Goal: Task Accomplishment & Management: Manage account settings

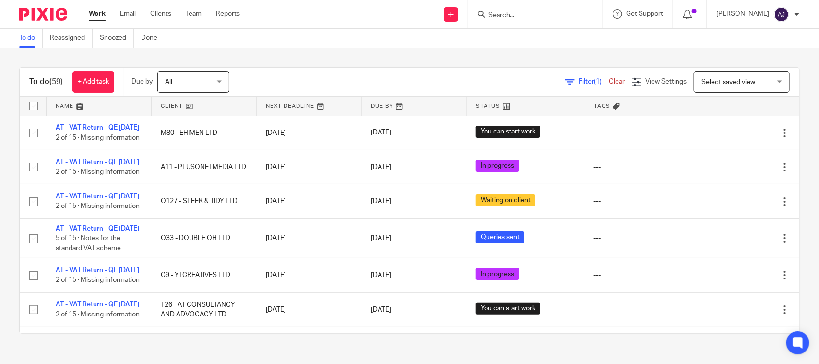
click at [264, 42] on div "To do Reassigned Snoozed Done" at bounding box center [409, 38] width 819 height 19
click at [286, 52] on div "To do (59) + Add task Due by All All Today Tomorrow This week Next week This mo…" at bounding box center [409, 200] width 819 height 305
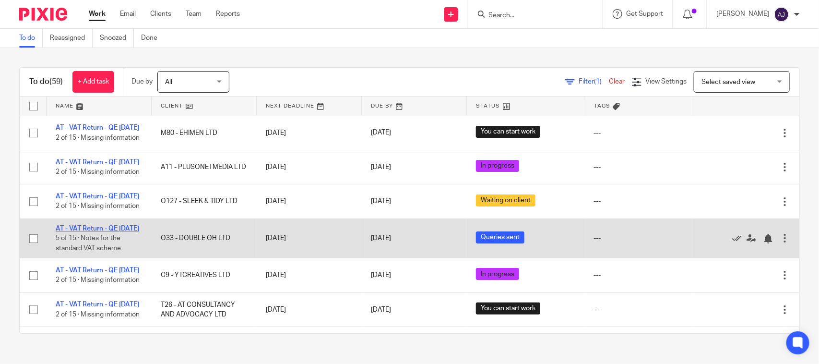
click at [69, 232] on link "AT - VAT Return - QE [DATE]" at bounding box center [97, 228] width 83 height 7
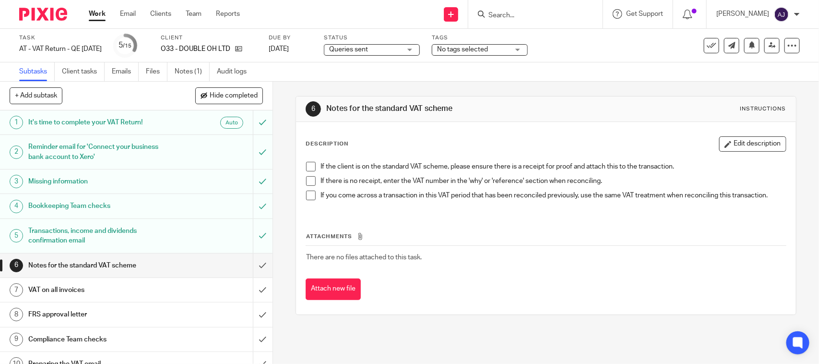
click at [454, 89] on div "6 Notes for the standard VAT scheme Instructions Description Edit description I…" at bounding box center [545, 205] width 500 height 247
click at [568, 283] on div "Attach new file" at bounding box center [545, 289] width 480 height 22
click at [427, 223] on div "Attachments There are no files attached to this task. Attach new file" at bounding box center [545, 255] width 480 height 87
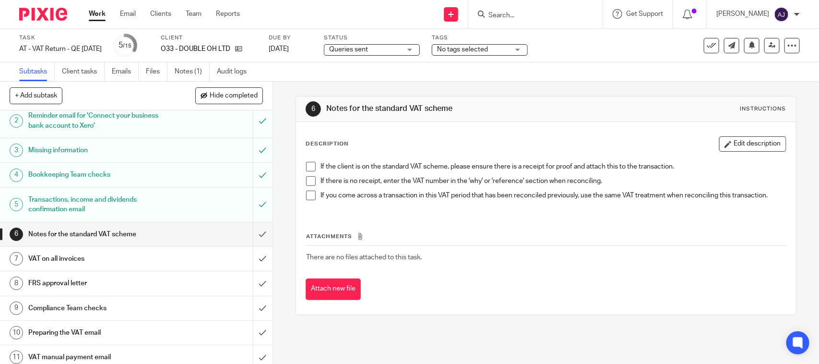
scroll to position [60, 0]
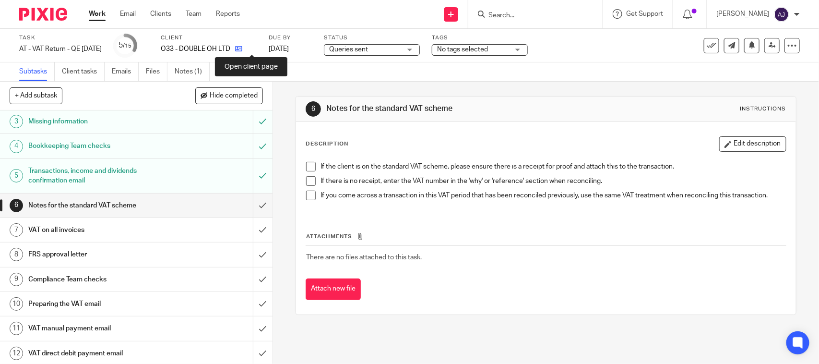
click at [242, 51] on icon at bounding box center [238, 48] width 7 height 7
click at [306, 161] on div "If the client is on the standard VAT scheme, please ensure there is a receipt f…" at bounding box center [545, 184] width 489 height 55
click at [310, 168] on span at bounding box center [311, 167] width 10 height 10
click at [310, 180] on span at bounding box center [311, 181] width 10 height 10
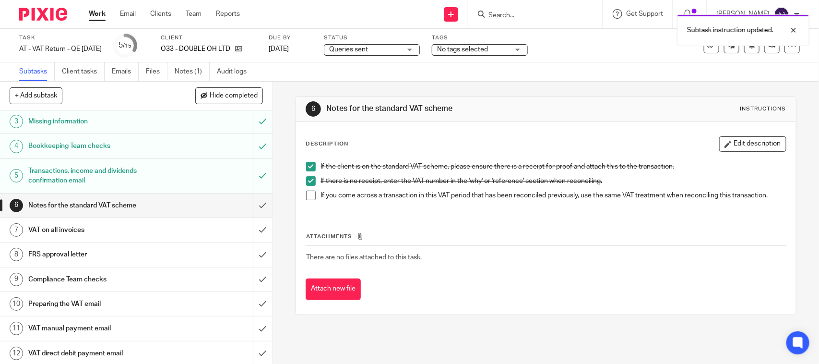
click at [306, 193] on span at bounding box center [311, 195] width 10 height 10
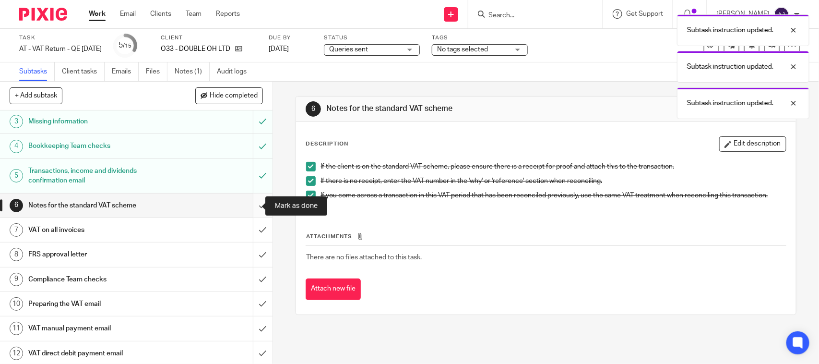
click at [247, 209] on input "submit" at bounding box center [136, 205] width 272 height 24
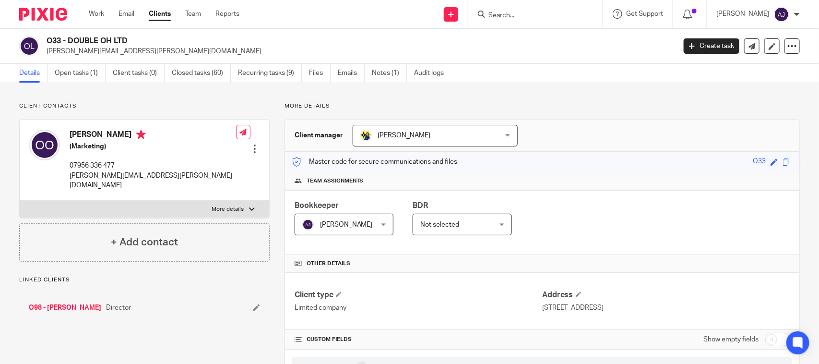
scroll to position [876, 0]
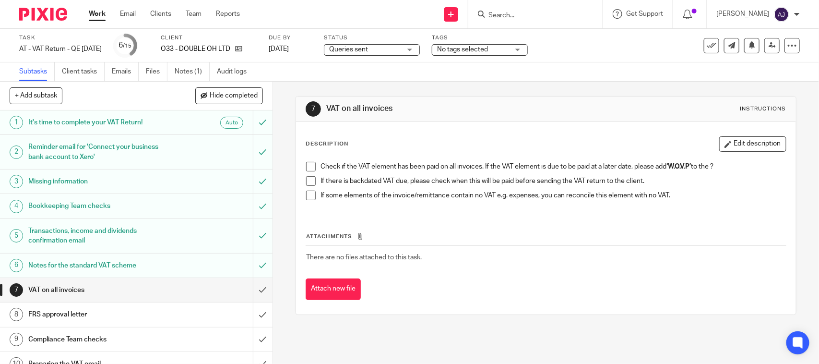
drag, startPoint x: 305, startPoint y: 166, endPoint x: 307, endPoint y: 181, distance: 15.1
click at [306, 166] on span at bounding box center [311, 167] width 10 height 10
click at [308, 192] on span at bounding box center [311, 195] width 10 height 10
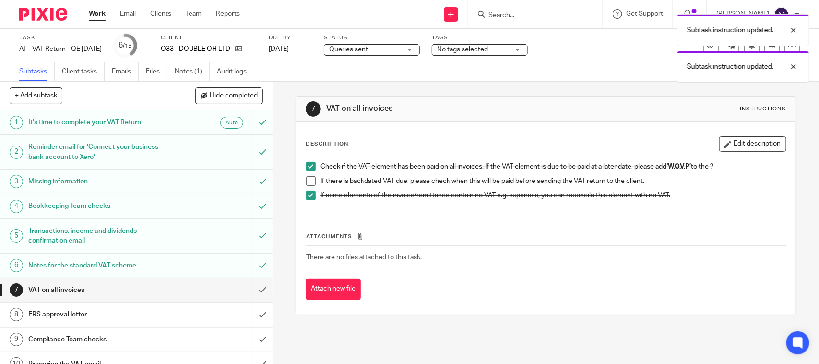
click at [306, 180] on span at bounding box center [311, 181] width 10 height 10
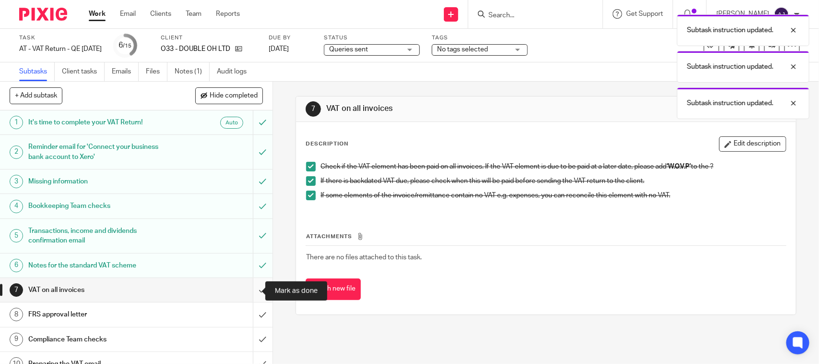
click at [246, 287] on input "submit" at bounding box center [136, 290] width 272 height 24
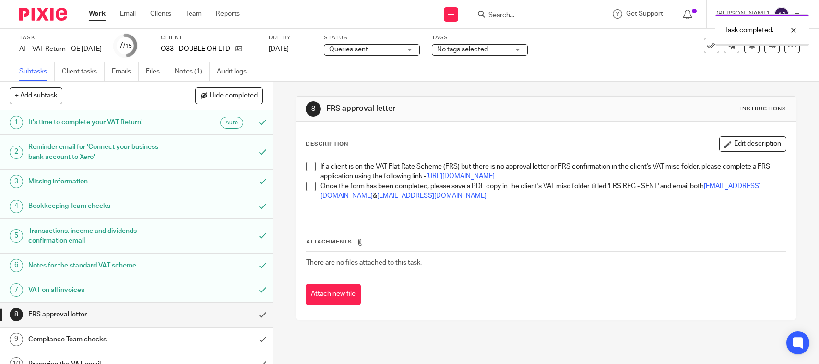
click at [306, 164] on span at bounding box center [311, 167] width 10 height 10
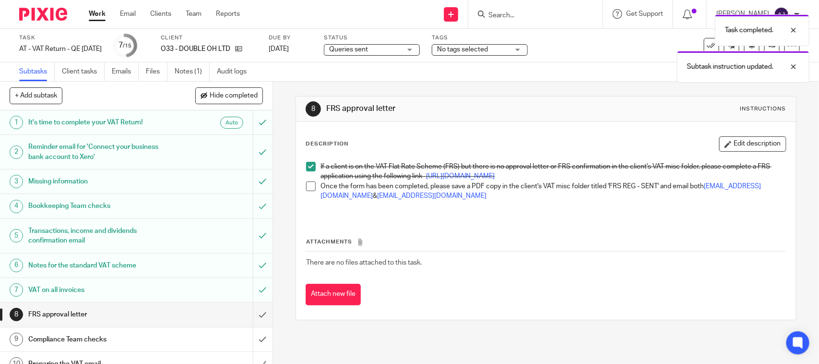
click at [306, 191] on span at bounding box center [311, 186] width 10 height 10
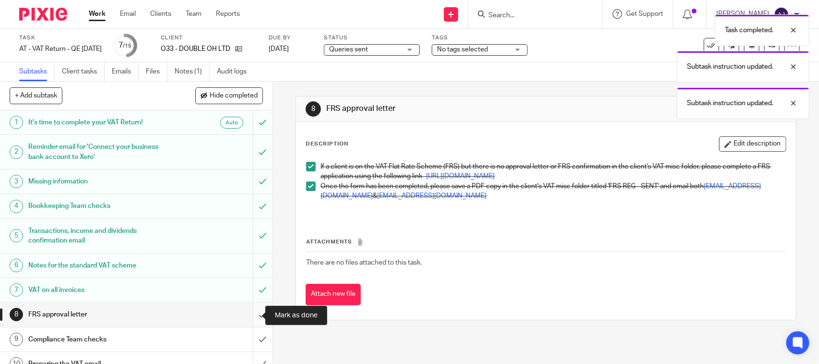
click at [250, 308] on input "submit" at bounding box center [136, 314] width 272 height 24
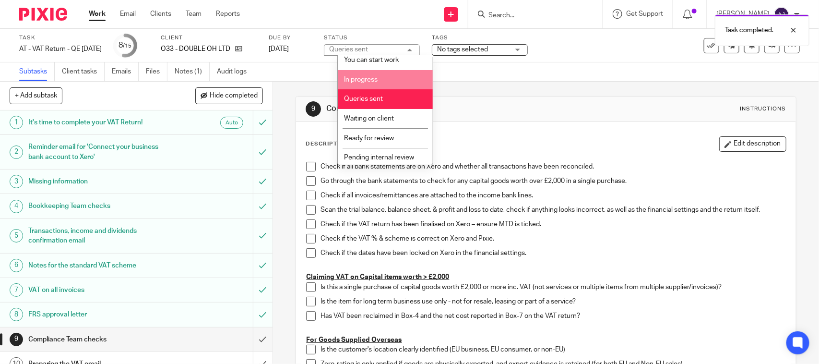
scroll to position [46, 0]
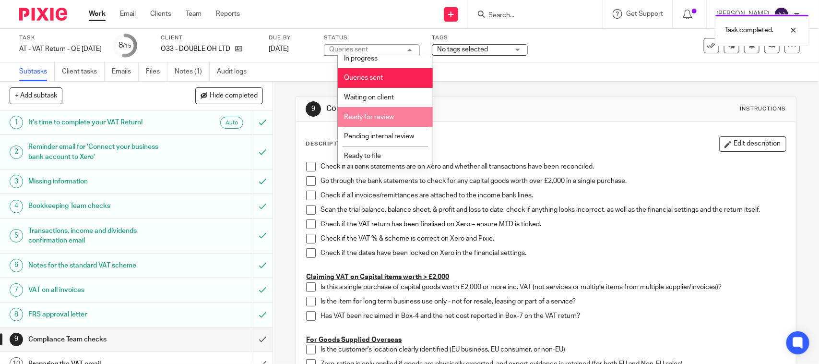
click at [379, 116] on span "Ready for review" at bounding box center [369, 117] width 50 height 7
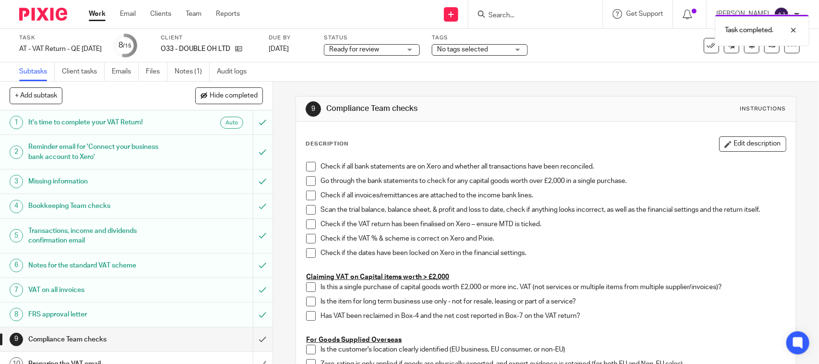
click at [387, 79] on div "Subtasks Client tasks Emails Files Notes (1) Audit logs" at bounding box center [409, 71] width 819 height 19
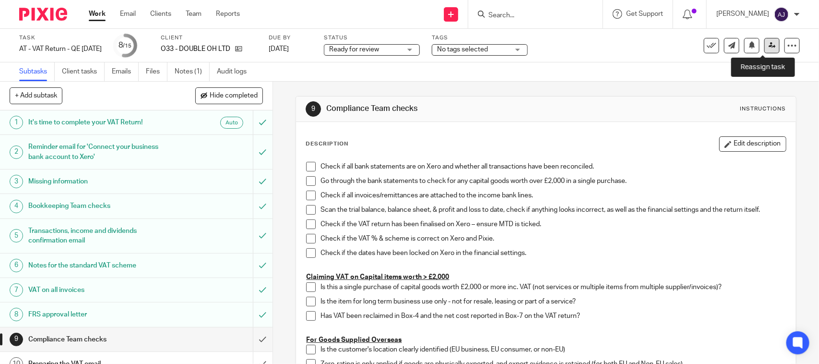
click at [768, 43] on icon at bounding box center [771, 45] width 7 height 7
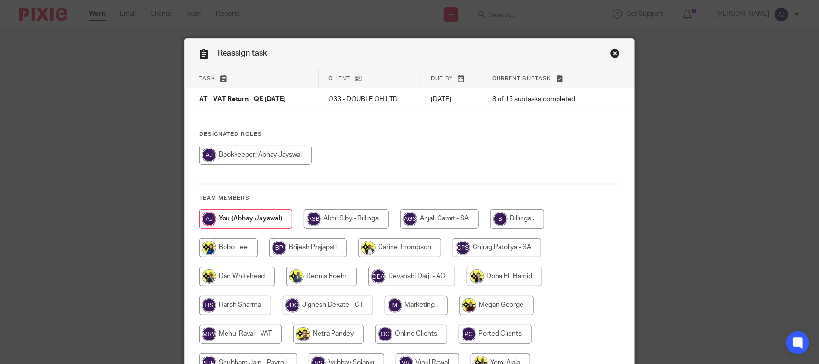
scroll to position [97, 0]
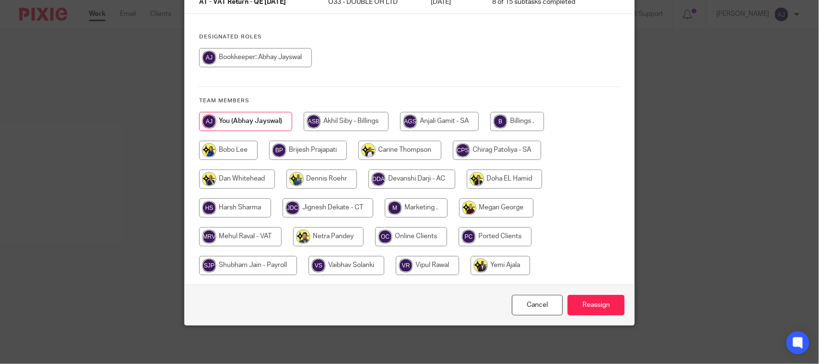
click at [243, 240] on input "radio" at bounding box center [240, 236] width 82 height 19
radio input "true"
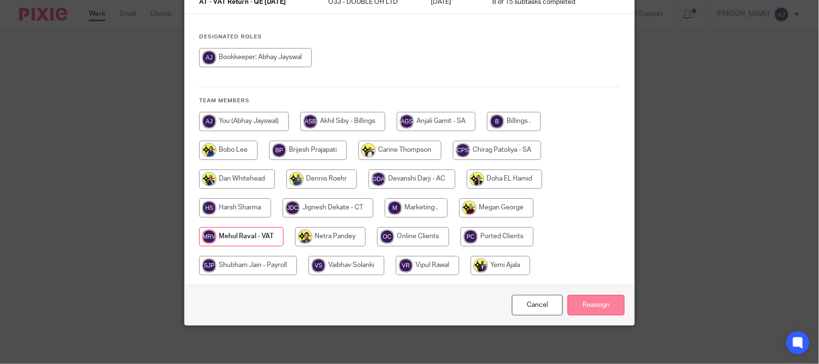
click at [607, 311] on input "Reassign" at bounding box center [595, 304] width 57 height 21
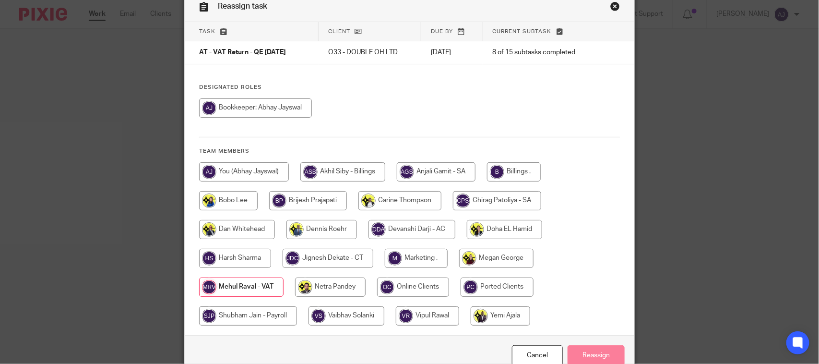
scroll to position [0, 0]
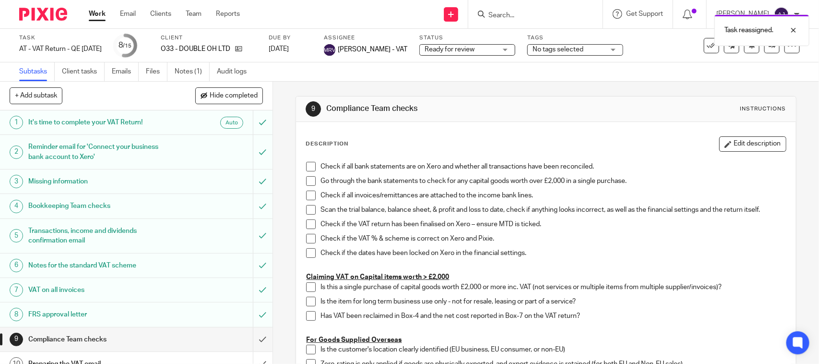
click at [96, 16] on link "Work" at bounding box center [97, 14] width 17 height 10
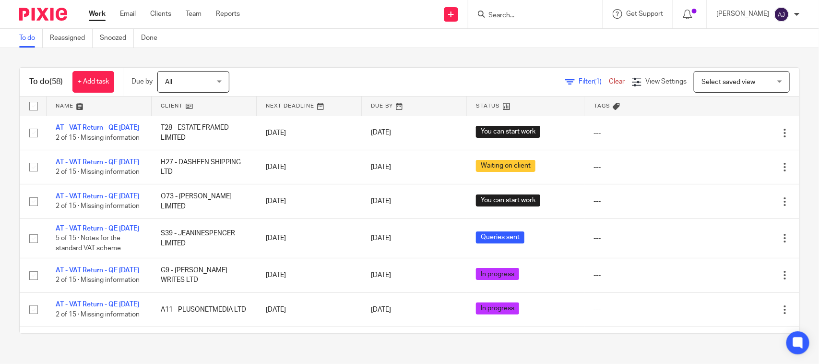
click at [375, 104] on link at bounding box center [414, 105] width 105 height 19
click at [362, 47] on div "To do Reassigned Snoozed Done" at bounding box center [409, 38] width 819 height 19
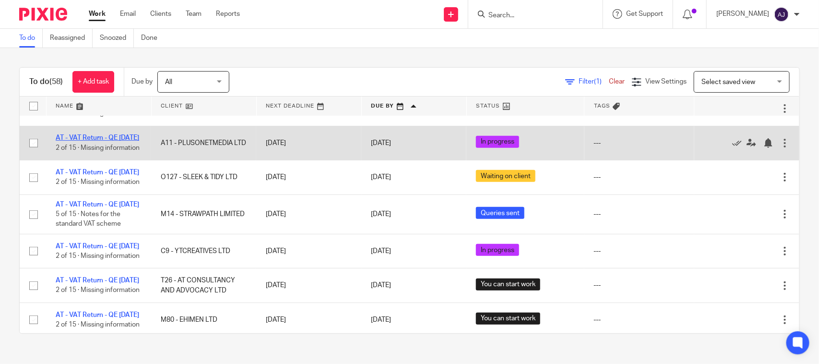
click at [108, 141] on link "AT - VAT Return - QE 31-07-2025" at bounding box center [97, 137] width 83 height 7
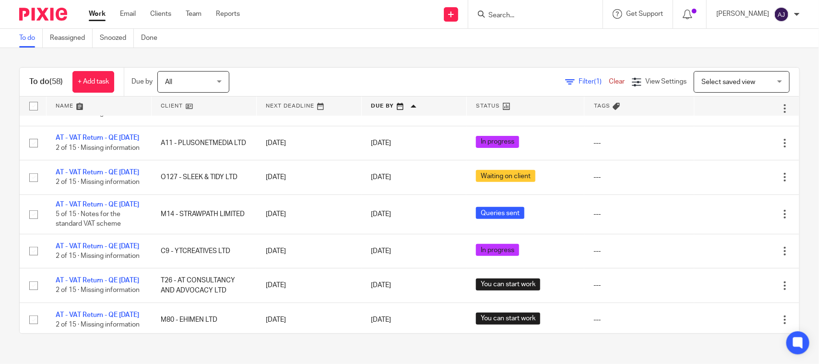
scroll to position [648, 0]
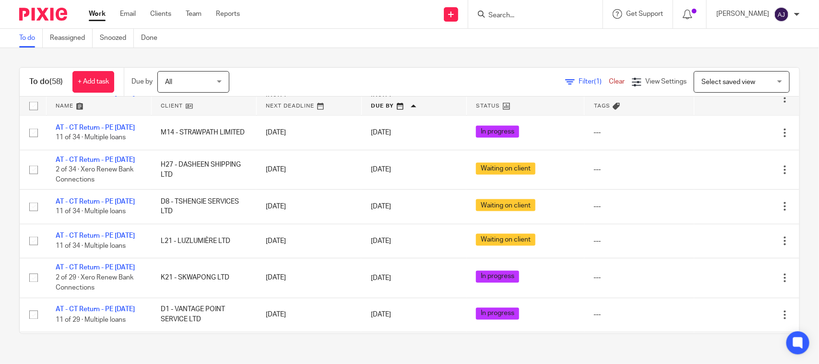
click at [92, 15] on link "AT - CT Return - PE [DATE]" at bounding box center [95, 12] width 79 height 7
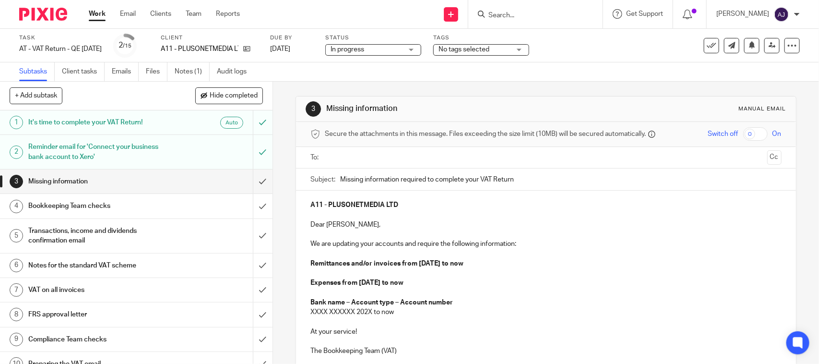
click at [457, 82] on div "3 Missing information Manual email Secure the attachments in this message. File…" at bounding box center [545, 265] width 500 height 367
click at [653, 101] on div "3 Missing information Manual email" at bounding box center [545, 108] width 480 height 15
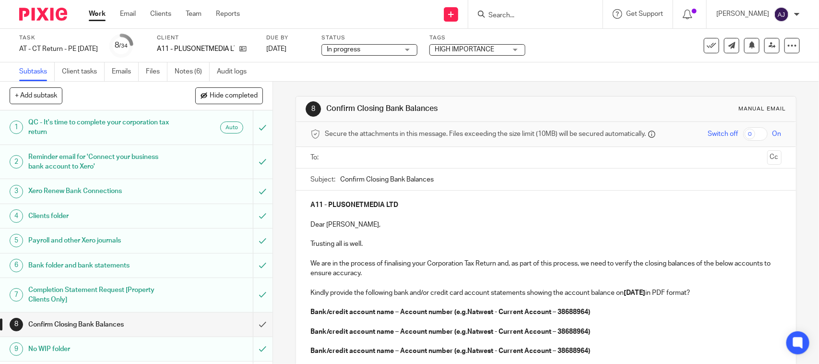
click at [594, 85] on div "8 Confirm Closing Bank Balances Manual email Secure the attachments in this mes…" at bounding box center [545, 324] width 500 height 484
